Goal: Task Accomplishment & Management: Manage account settings

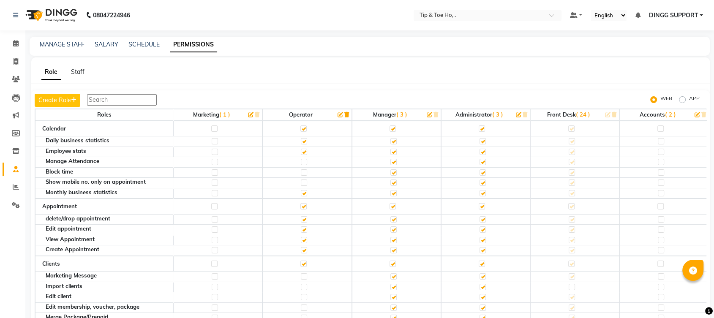
click at [697, 16] on span "DINGG SUPPORT" at bounding box center [673, 15] width 49 height 9
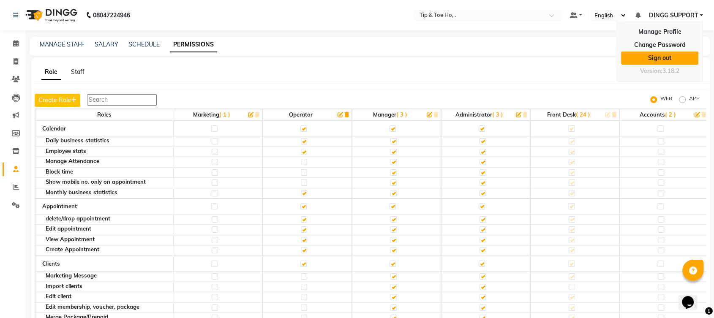
click at [670, 60] on link "Sign out" at bounding box center [659, 58] width 77 height 13
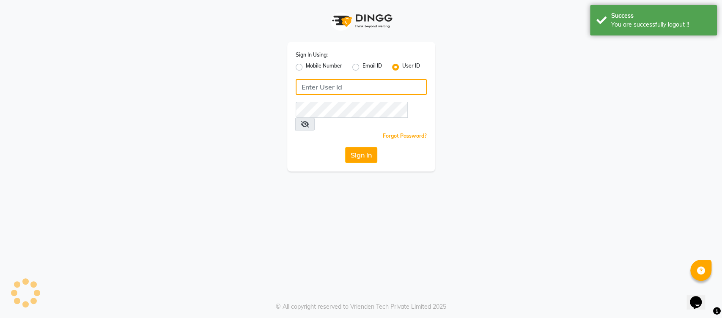
type input "3216549870"
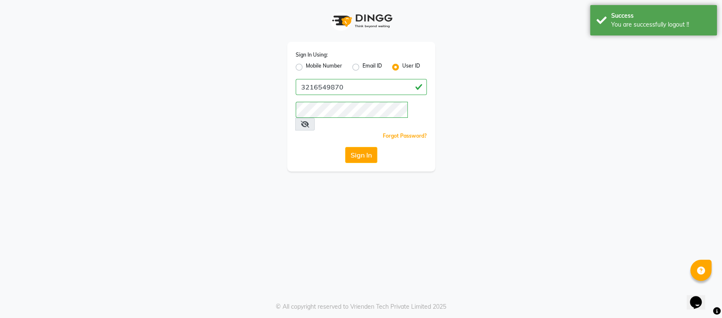
click at [306, 66] on label "Mobile Number" at bounding box center [324, 67] width 36 height 10
click at [306, 66] on input "Mobile Number" at bounding box center [308, 64] width 5 height 5
radio input "true"
radio input "false"
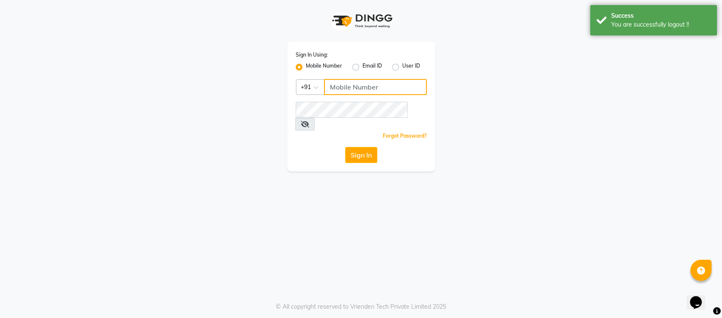
click at [347, 88] on input "Username" at bounding box center [375, 87] width 103 height 16
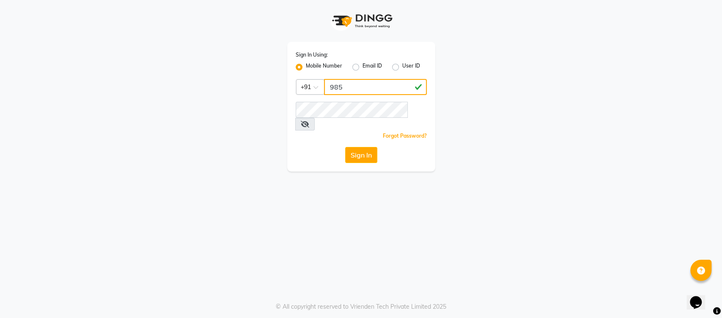
type input "9850407724"
click at [351, 147] on button "Sign In" at bounding box center [361, 155] width 32 height 16
